Goal: Navigation & Orientation: Locate item on page

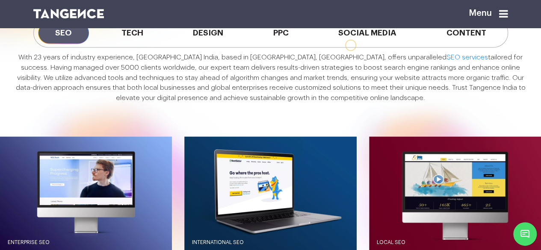
click at [261, 103] on p "With 23 years of industry experience, [GEOGRAPHIC_DATA] India, based in [GEOGRA…" at bounding box center [271, 78] width 520 height 50
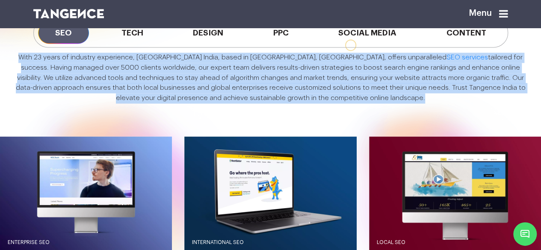
click at [261, 103] on p "With 23 years of industry experience, [GEOGRAPHIC_DATA] India, based in [GEOGRA…" at bounding box center [271, 78] width 520 height 50
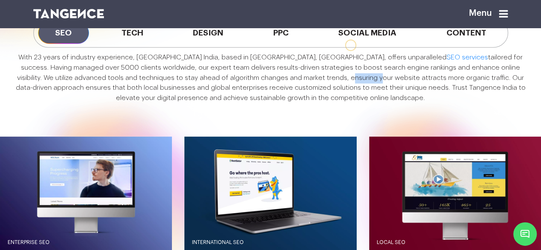
click at [261, 103] on p "With 23 years of industry experience, [GEOGRAPHIC_DATA] India, based in [GEOGRA…" at bounding box center [271, 78] width 520 height 50
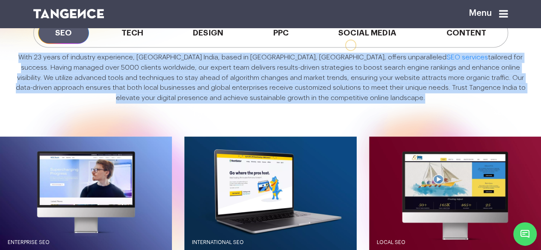
click at [261, 103] on p "With 23 years of industry experience, [GEOGRAPHIC_DATA] India, based in [GEOGRA…" at bounding box center [271, 78] width 520 height 50
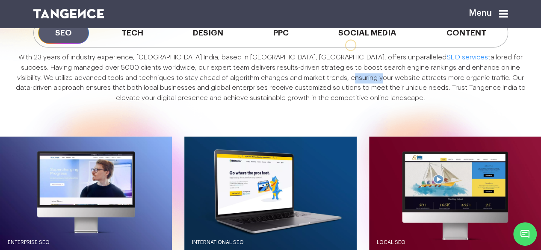
click at [261, 103] on p "With 23 years of industry experience, [GEOGRAPHIC_DATA] India, based in [GEOGRA…" at bounding box center [271, 78] width 520 height 50
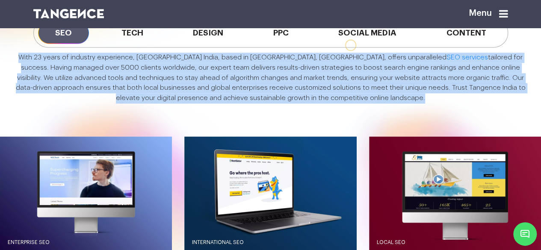
click at [261, 103] on p "With 23 years of industry experience, [GEOGRAPHIC_DATA] India, based in [GEOGRA…" at bounding box center [271, 78] width 520 height 50
click at [279, 103] on p "With 23 years of industry experience, [GEOGRAPHIC_DATA] India, based in [GEOGRA…" at bounding box center [271, 78] width 520 height 50
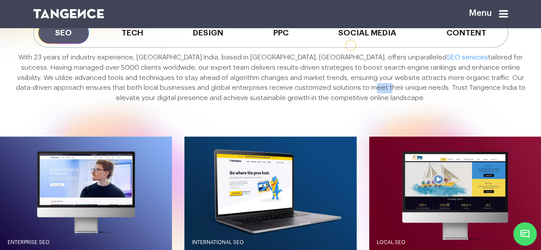
click at [279, 103] on p "With 23 years of industry experience, [GEOGRAPHIC_DATA] India, based in [GEOGRA…" at bounding box center [271, 78] width 520 height 50
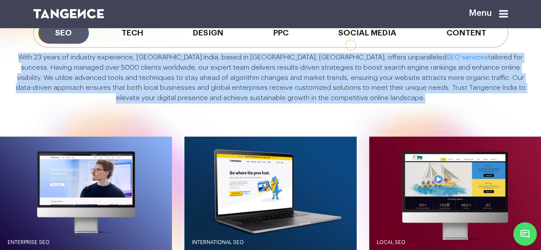
click at [279, 103] on p "With 23 years of industry experience, [GEOGRAPHIC_DATA] India, based in [GEOGRA…" at bounding box center [271, 78] width 520 height 50
click at [314, 103] on p "With 23 years of industry experience, [GEOGRAPHIC_DATA] India, based in [GEOGRA…" at bounding box center [271, 78] width 520 height 50
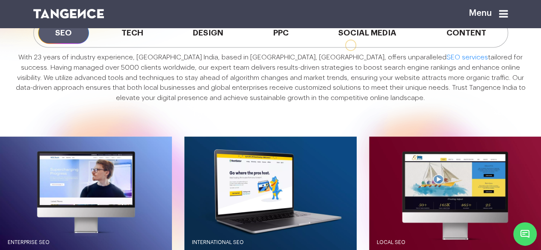
drag, startPoint x: 325, startPoint y: 125, endPoint x: 387, endPoint y: 127, distance: 61.6
click at [387, 103] on p "With 23 years of industry experience, [GEOGRAPHIC_DATA] India, based in [GEOGRA…" at bounding box center [271, 78] width 520 height 50
drag, startPoint x: 387, startPoint y: 127, endPoint x: 285, endPoint y: 129, distance: 101.8
click at [285, 103] on p "With 23 years of industry experience, [GEOGRAPHIC_DATA] India, based in [GEOGRA…" at bounding box center [271, 78] width 520 height 50
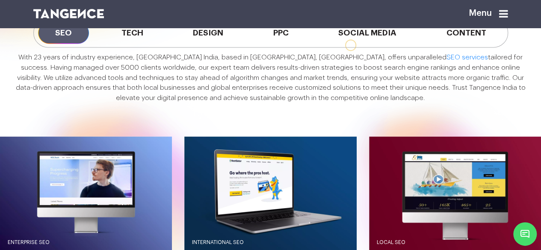
click at [285, 103] on p "With 23 years of industry experience, [GEOGRAPHIC_DATA] India, based in [GEOGRA…" at bounding box center [271, 78] width 520 height 50
drag, startPoint x: 285, startPoint y: 129, endPoint x: 378, endPoint y: 132, distance: 92.8
click at [378, 113] on div "With 23 years of industry experience, [GEOGRAPHIC_DATA] India, based in [GEOGRA…" at bounding box center [270, 80] width 541 height 66
drag, startPoint x: 284, startPoint y: 124, endPoint x: 378, endPoint y: 132, distance: 94.4
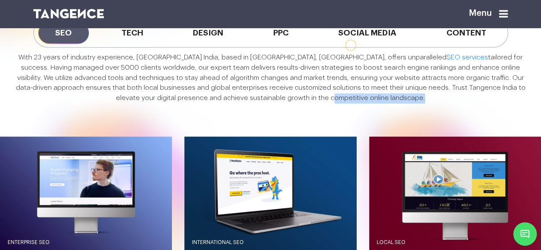
click at [378, 113] on div "With 23 years of industry experience, [GEOGRAPHIC_DATA] India, based in [GEOGRA…" at bounding box center [270, 80] width 541 height 66
click at [386, 103] on p "With 23 years of industry experience, [GEOGRAPHIC_DATA] India, based in [GEOGRA…" at bounding box center [271, 78] width 520 height 50
drag, startPoint x: 386, startPoint y: 128, endPoint x: 289, endPoint y: 125, distance: 97.1
click at [289, 103] on p "With 23 years of industry experience, [GEOGRAPHIC_DATA] India, based in [GEOGRA…" at bounding box center [271, 78] width 520 height 50
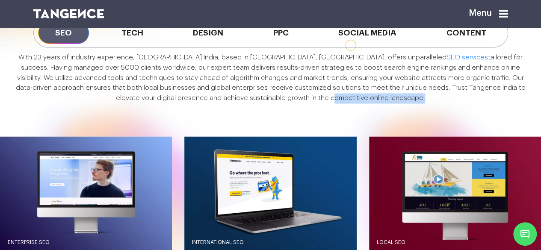
drag, startPoint x: 285, startPoint y: 126, endPoint x: 379, endPoint y: 133, distance: 94.8
click at [379, 113] on div "With 23 years of industry experience, [GEOGRAPHIC_DATA] India, based in [GEOGRA…" at bounding box center [270, 80] width 541 height 66
click at [387, 113] on div "With 23 years of industry experience, [GEOGRAPHIC_DATA] India, based in [GEOGRA…" at bounding box center [270, 80] width 541 height 66
drag, startPoint x: 378, startPoint y: 126, endPoint x: 285, endPoint y: 128, distance: 92.8
click at [285, 103] on p "With 23 years of industry experience, [GEOGRAPHIC_DATA] India, based in [GEOGRA…" at bounding box center [271, 78] width 520 height 50
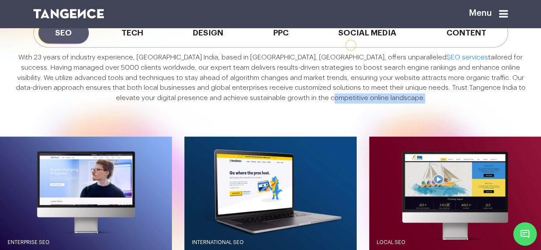
click at [285, 103] on p "With 23 years of industry experience, [GEOGRAPHIC_DATA] India, based in [GEOGRA…" at bounding box center [271, 78] width 520 height 50
drag, startPoint x: 285, startPoint y: 128, endPoint x: 389, endPoint y: 126, distance: 103.5
click at [389, 103] on p "With 23 years of industry experience, [GEOGRAPHIC_DATA] India, based in [GEOGRA…" at bounding box center [271, 78] width 520 height 50
drag, startPoint x: 389, startPoint y: 126, endPoint x: 286, endPoint y: 125, distance: 103.1
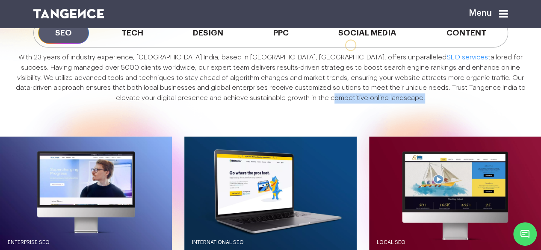
click at [286, 103] on p "With 23 years of industry experience, [GEOGRAPHIC_DATA] India, based in [GEOGRA…" at bounding box center [271, 78] width 520 height 50
drag, startPoint x: 284, startPoint y: 126, endPoint x: 384, endPoint y: 128, distance: 100.1
click at [384, 103] on p "With 23 years of industry experience, [GEOGRAPHIC_DATA] India, based in [GEOGRA…" at bounding box center [271, 78] width 520 height 50
drag, startPoint x: 20, startPoint y: 83, endPoint x: 403, endPoint y: 130, distance: 386.5
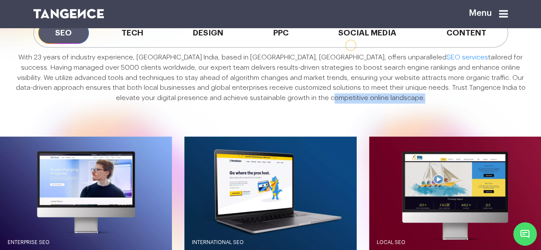
click at [403, 103] on p "With 23 years of industry experience, [GEOGRAPHIC_DATA] India, based in [GEOGRA…" at bounding box center [271, 78] width 520 height 50
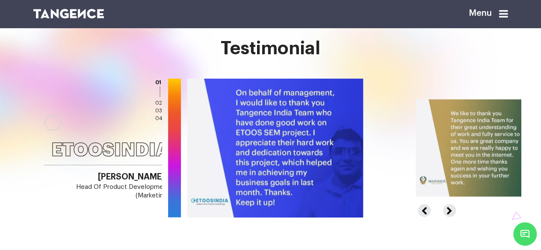
scroll to position [1015, 0]
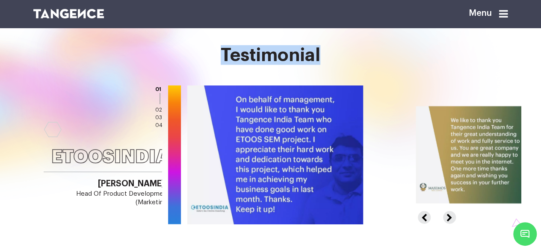
drag, startPoint x: 210, startPoint y: 88, endPoint x: 412, endPoint y: 97, distance: 201.6
click at [412, 65] on h2 "Testimonial" at bounding box center [270, 55] width 475 height 20
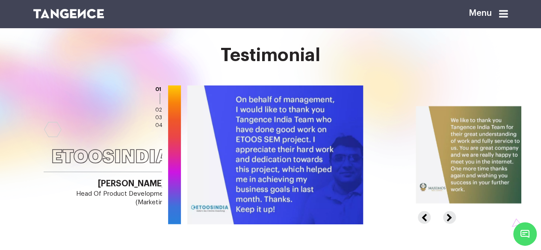
click at [292, 65] on h2 "Testimonial" at bounding box center [270, 55] width 475 height 20
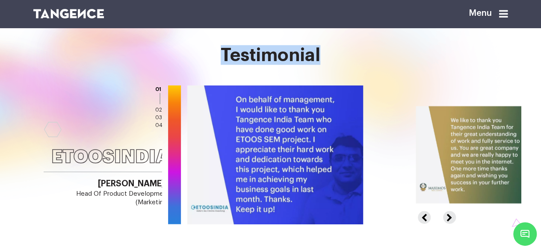
click at [292, 65] on h2 "Testimonial" at bounding box center [270, 55] width 475 height 20
click at [324, 65] on h2 "Testimonial" at bounding box center [270, 55] width 475 height 20
drag, startPoint x: 210, startPoint y: 89, endPoint x: 351, endPoint y: 86, distance: 140.3
click at [351, 65] on h2 "Testimonial" at bounding box center [270, 55] width 475 height 20
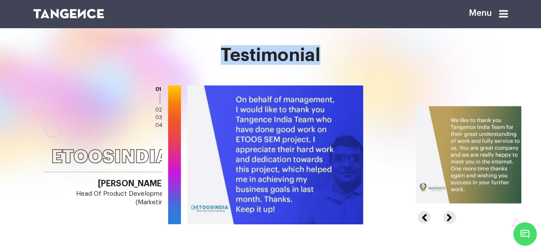
click at [351, 65] on h2 "Testimonial" at bounding box center [270, 55] width 475 height 20
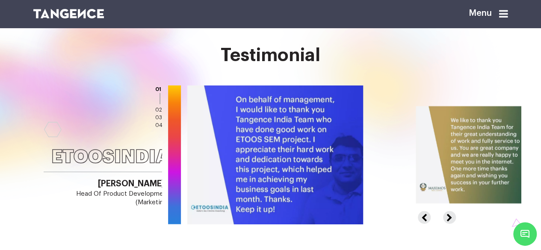
click at [300, 65] on h2 "Testimonial" at bounding box center [270, 55] width 475 height 20
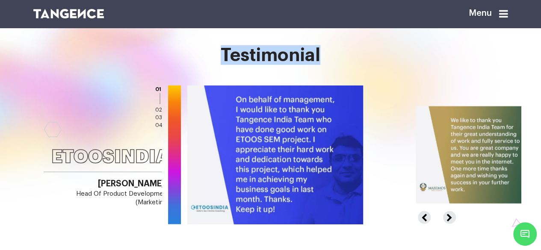
click at [300, 65] on h2 "Testimonial" at bounding box center [270, 55] width 475 height 20
click at [329, 65] on h2 "Testimonial" at bounding box center [270, 55] width 475 height 20
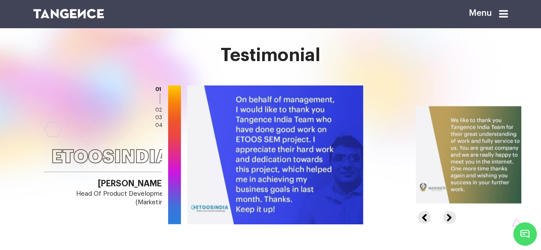
click at [310, 65] on h2 "Testimonial" at bounding box center [270, 55] width 475 height 20
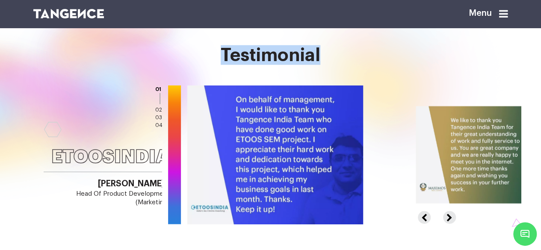
click at [310, 65] on h2 "Testimonial" at bounding box center [270, 55] width 475 height 20
click at [347, 65] on h2 "Testimonial" at bounding box center [270, 55] width 475 height 20
drag, startPoint x: 219, startPoint y: 87, endPoint x: 335, endPoint y: 87, distance: 116.3
click at [335, 65] on h2 "Testimonial" at bounding box center [270, 55] width 475 height 20
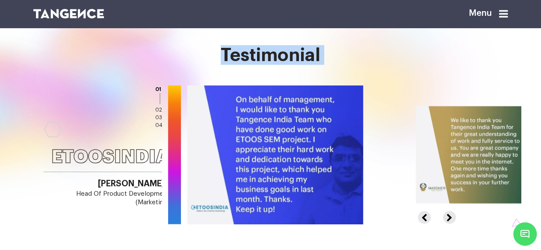
drag, startPoint x: 335, startPoint y: 87, endPoint x: 213, endPoint y: 87, distance: 122.3
click at [213, 65] on h2 "Testimonial" at bounding box center [270, 55] width 475 height 20
drag, startPoint x: 213, startPoint y: 87, endPoint x: 368, endPoint y: 97, distance: 155.6
click at [368, 65] on h2 "Testimonial" at bounding box center [270, 55] width 475 height 20
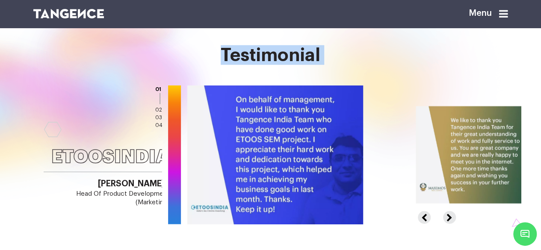
click at [368, 65] on h2 "Testimonial" at bounding box center [270, 55] width 475 height 20
drag, startPoint x: 210, startPoint y: 80, endPoint x: 344, endPoint y: 88, distance: 133.6
click at [344, 65] on h2 "Testimonial" at bounding box center [270, 55] width 475 height 20
drag, startPoint x: 326, startPoint y: 84, endPoint x: 211, endPoint y: 83, distance: 114.6
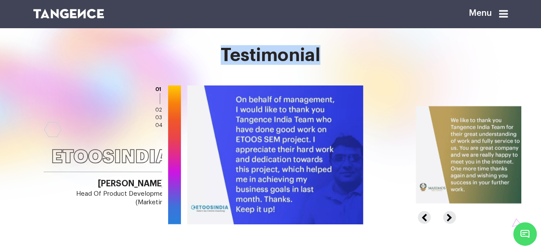
click at [211, 65] on h2 "Testimonial" at bounding box center [270, 55] width 475 height 20
drag, startPoint x: 211, startPoint y: 83, endPoint x: 337, endPoint y: 90, distance: 125.9
click at [337, 65] on h2 "Testimonial" at bounding box center [270, 55] width 475 height 20
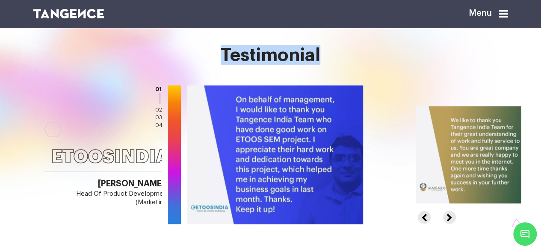
drag, startPoint x: 329, startPoint y: 88, endPoint x: 181, endPoint y: 91, distance: 148.0
click at [181, 65] on h2 "Testimonial" at bounding box center [270, 55] width 475 height 20
drag, startPoint x: 179, startPoint y: 86, endPoint x: 399, endPoint y: 95, distance: 220.4
click at [399, 65] on h2 "Testimonial" at bounding box center [270, 55] width 475 height 20
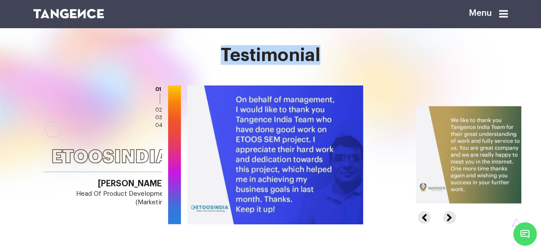
click at [198, 65] on h2 "Testimonial" at bounding box center [270, 55] width 475 height 20
drag, startPoint x: 188, startPoint y: 83, endPoint x: 378, endPoint y: 86, distance: 189.9
click at [378, 65] on h2 "Testimonial" at bounding box center [270, 55] width 475 height 20
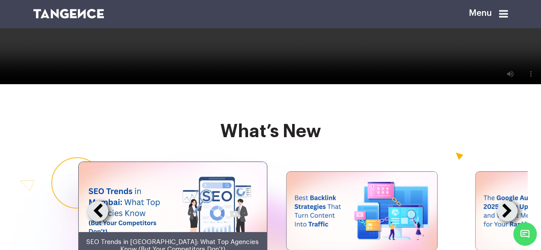
scroll to position [1614, 0]
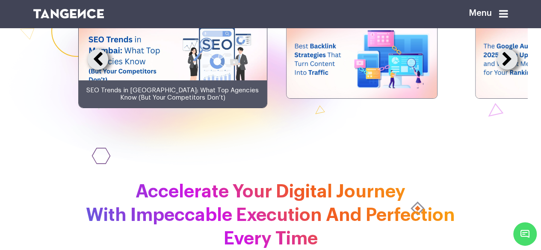
drag, startPoint x: 209, startPoint y: 47, endPoint x: 374, endPoint y: 48, distance: 165.1
drag, startPoint x: 374, startPoint y: 48, endPoint x: 320, endPoint y: 65, distance: 56.4
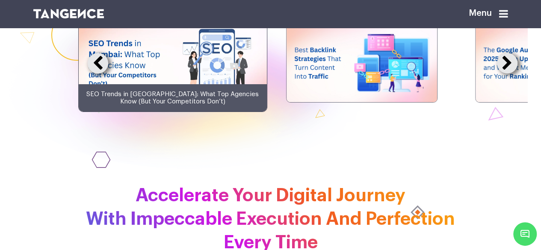
scroll to position [1571, 0]
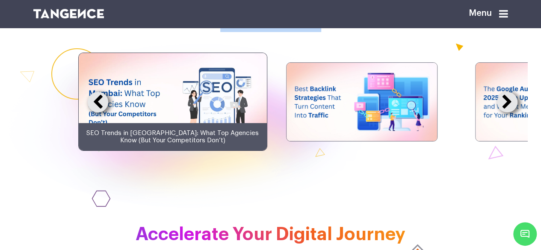
click at [216, 32] on h2 "what’s new" at bounding box center [270, 22] width 475 height 20
drag, startPoint x: 220, startPoint y: 92, endPoint x: 377, endPoint y: 93, distance: 157.4
click at [377, 32] on h2 "what’s new" at bounding box center [270, 22] width 475 height 20
click at [313, 32] on h2 "what’s new" at bounding box center [270, 22] width 475 height 20
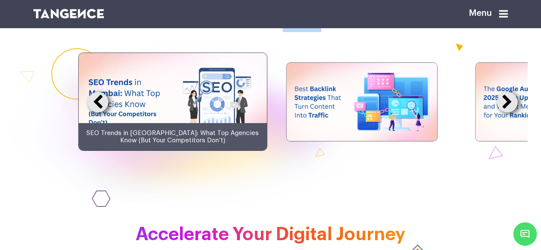
click at [313, 32] on h2 "what’s new" at bounding box center [270, 22] width 475 height 20
click at [328, 32] on h2 "what’s new" at bounding box center [270, 22] width 475 height 20
click at [308, 32] on h2 "what’s new" at bounding box center [270, 22] width 475 height 20
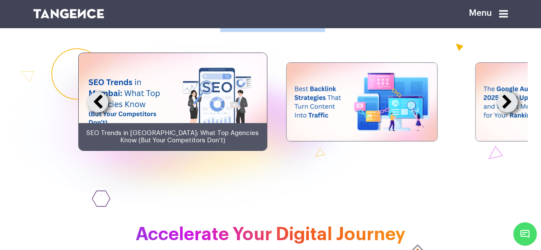
click at [308, 32] on h2 "what’s new" at bounding box center [270, 22] width 475 height 20
click at [329, 32] on h2 "what’s new" at bounding box center [270, 22] width 475 height 20
click at [285, 86] on div "what’s new" at bounding box center [270, 81] width 541 height 211
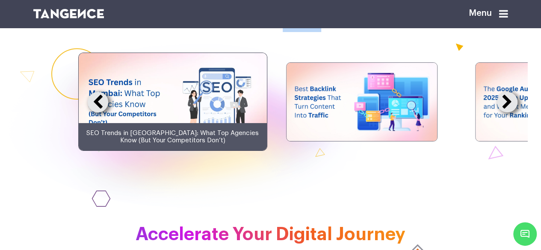
click at [285, 86] on div "what’s new" at bounding box center [270, 81] width 541 height 211
click at [327, 32] on h2 "what’s new" at bounding box center [270, 22] width 475 height 20
click at [312, 32] on h2 "what’s new" at bounding box center [270, 22] width 475 height 20
drag, startPoint x: 312, startPoint y: 88, endPoint x: 346, endPoint y: 89, distance: 33.4
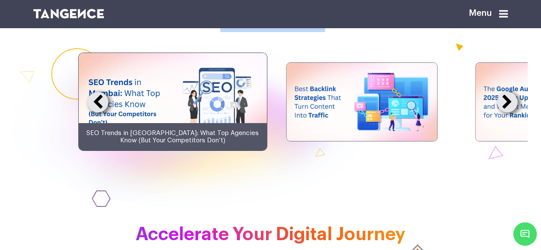
click at [314, 32] on h2 "what’s new" at bounding box center [270, 22] width 475 height 20
click at [350, 32] on h2 "what’s new" at bounding box center [270, 22] width 475 height 20
click at [298, 32] on h2 "what’s new" at bounding box center [270, 22] width 475 height 20
click at [299, 32] on h2 "what’s new" at bounding box center [270, 22] width 475 height 20
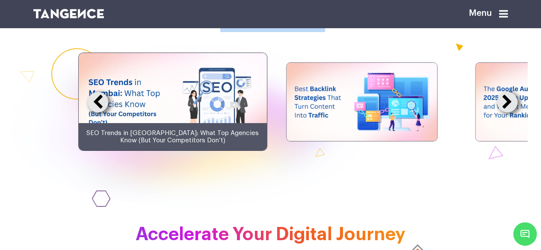
click at [299, 32] on h2 "what’s new" at bounding box center [270, 22] width 475 height 20
click at [325, 32] on h2 "what’s new" at bounding box center [270, 22] width 475 height 20
drag, startPoint x: 211, startPoint y: 91, endPoint x: 337, endPoint y: 98, distance: 126.4
click at [337, 32] on h2 "what’s new" at bounding box center [270, 22] width 475 height 20
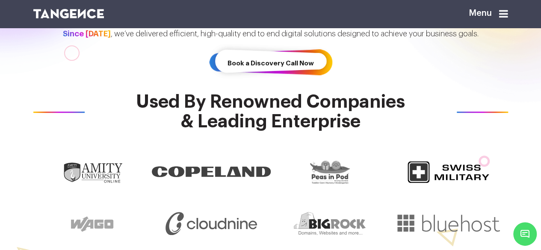
scroll to position [134, 0]
